Goal: Transaction & Acquisition: Purchase product/service

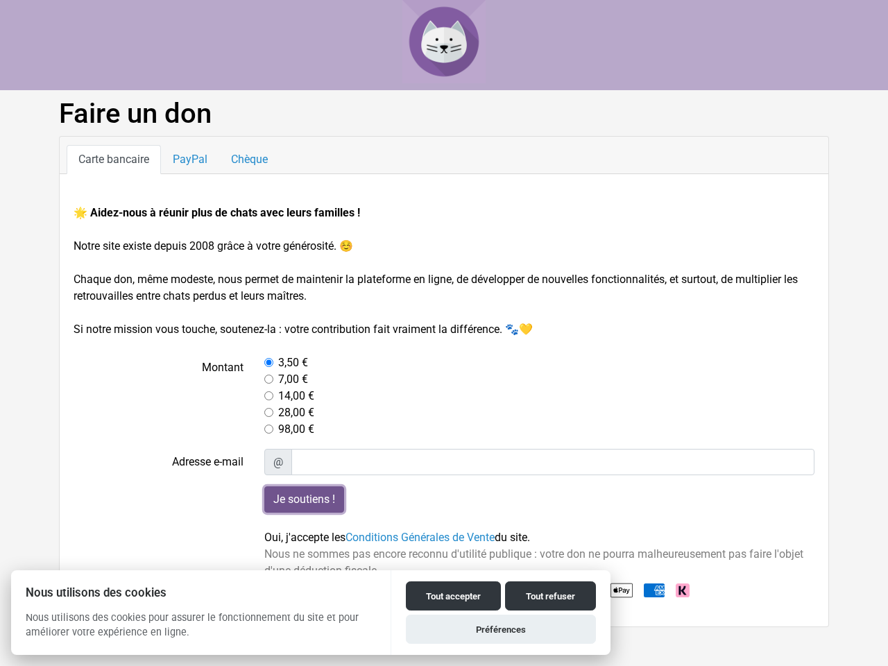
click at [304, 500] on input "Je soutiens !" at bounding box center [304, 500] width 80 height 26
click at [453, 596] on button "Tout accepter" at bounding box center [453, 596] width 95 height 29
click at [550, 596] on button "Tout refuser" at bounding box center [550, 596] width 91 height 29
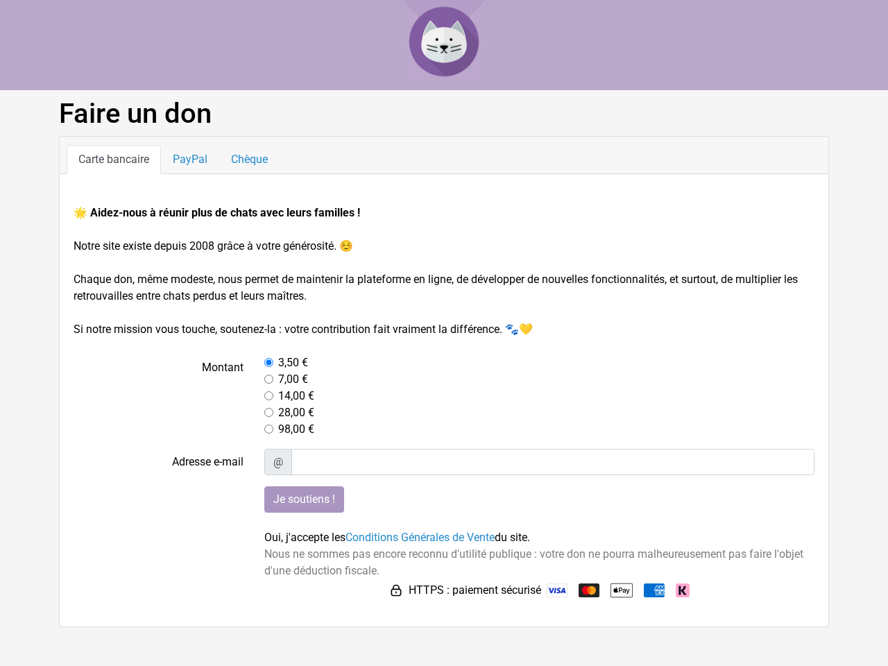
click at [501, 633] on button "Préférences" at bounding box center [501, 647] width 190 height 29
